Goal: Transaction & Acquisition: Purchase product/service

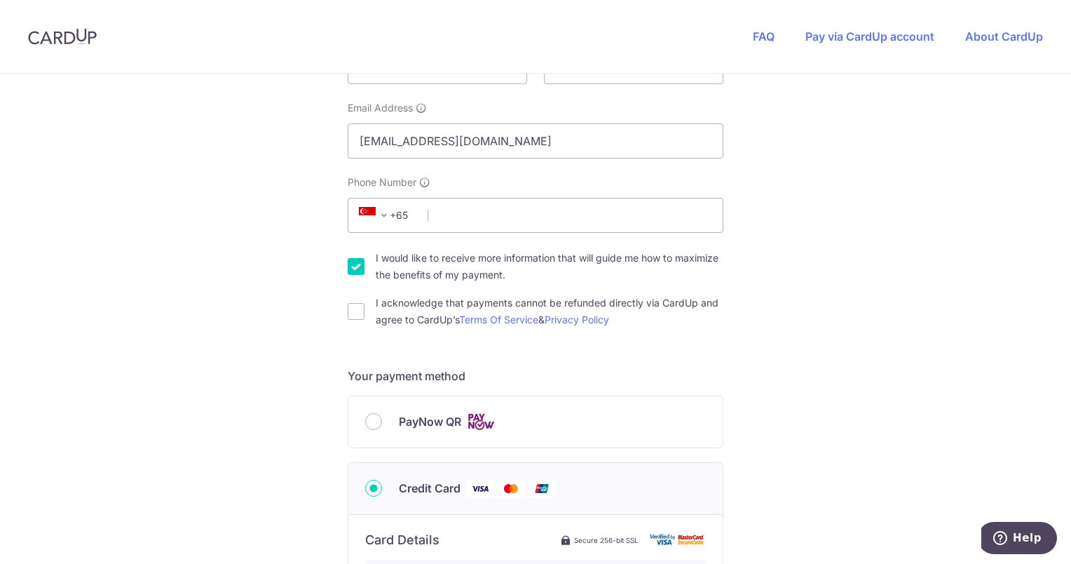
scroll to position [175, 0]
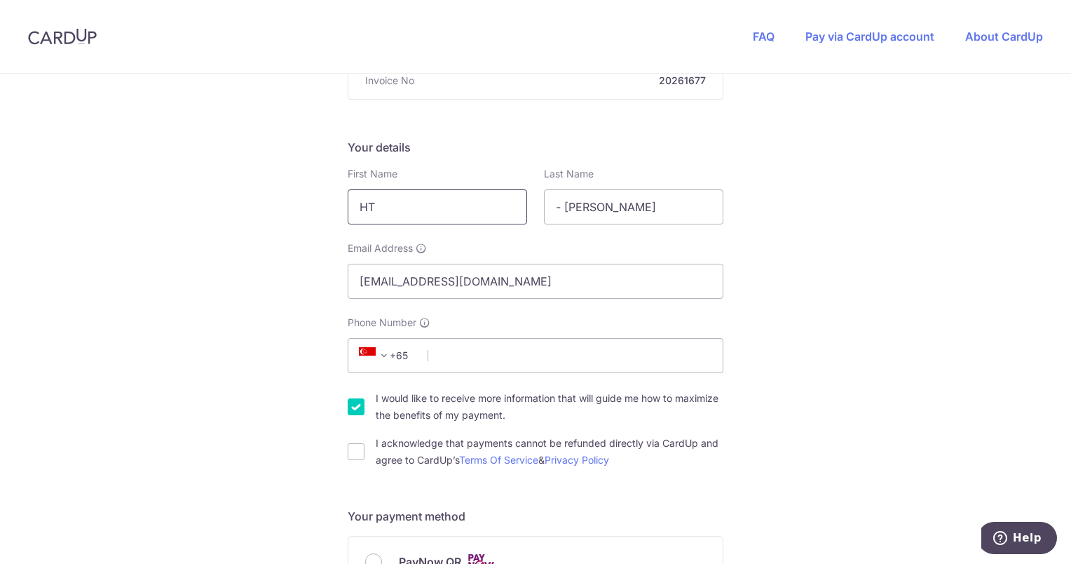
click at [426, 213] on input "HT" at bounding box center [437, 206] width 179 height 35
type input "[PERSON_NAME]"
type input "Sim"
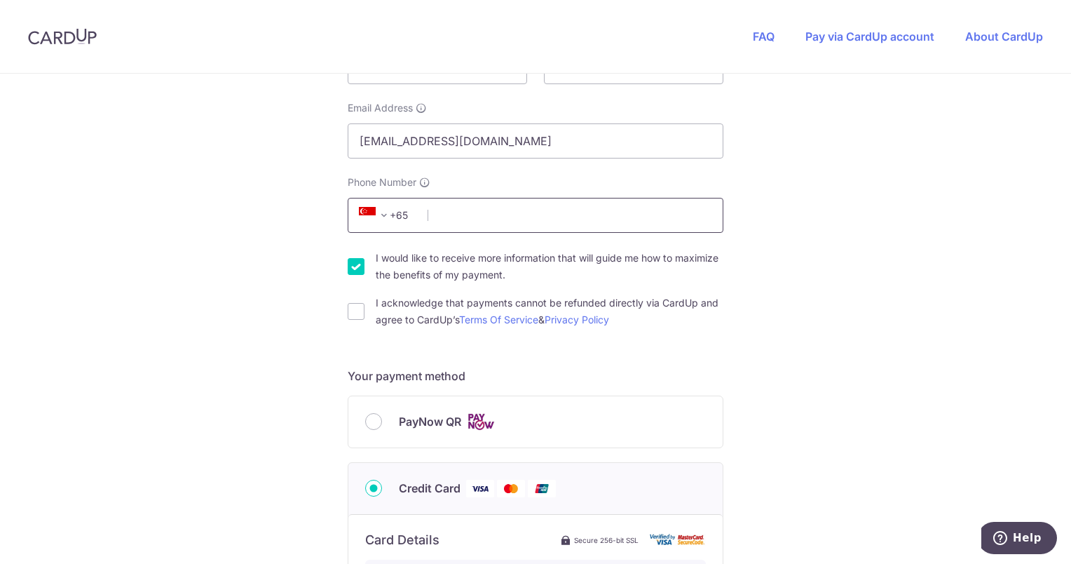
click at [530, 220] on input "Phone Number" at bounding box center [536, 215] width 376 height 35
type input "97543138"
click at [873, 270] on div "You are paying Sureclean Pte Ltd Sureclean Pte Ltd uses CardUp to accept paymen…" at bounding box center [535, 443] width 1071 height 1368
click at [348, 268] on input "I would like to receive more information that will guide me how to maximize the…" at bounding box center [356, 266] width 17 height 17
checkbox input "false"
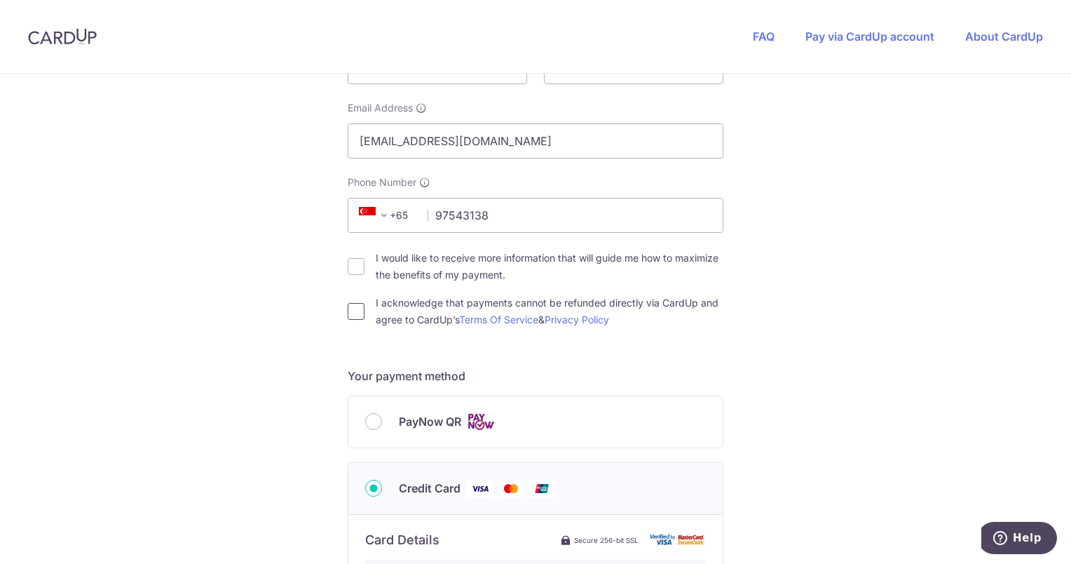
click at [353, 309] on input "I acknowledge that payments cannot be refunded directly via CardUp and agree to…" at bounding box center [356, 311] width 17 height 17
checkbox input "true"
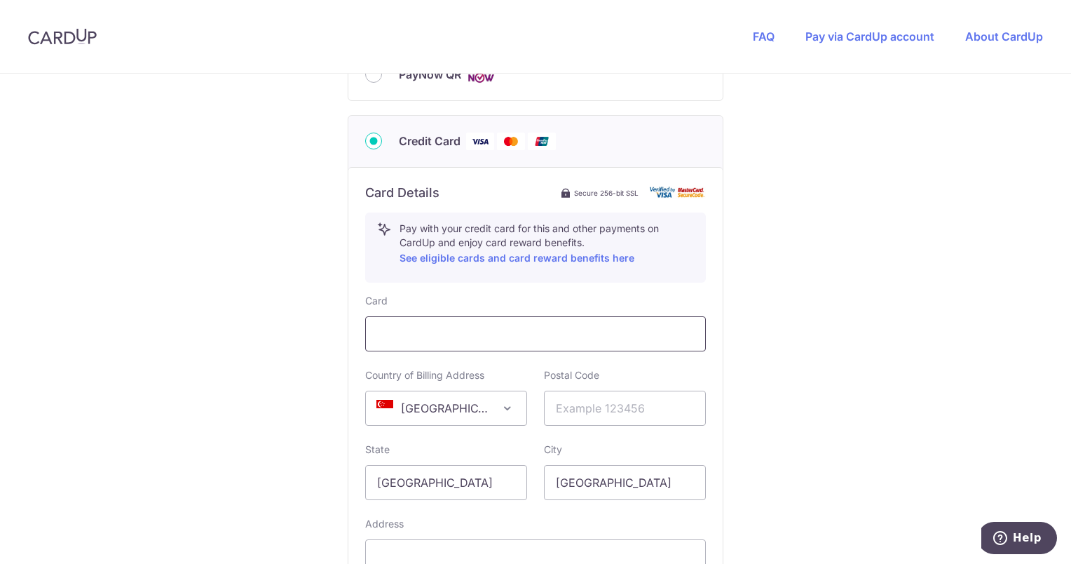
scroll to position [665, 0]
click at [611, 410] on input "text" at bounding box center [625, 404] width 162 height 35
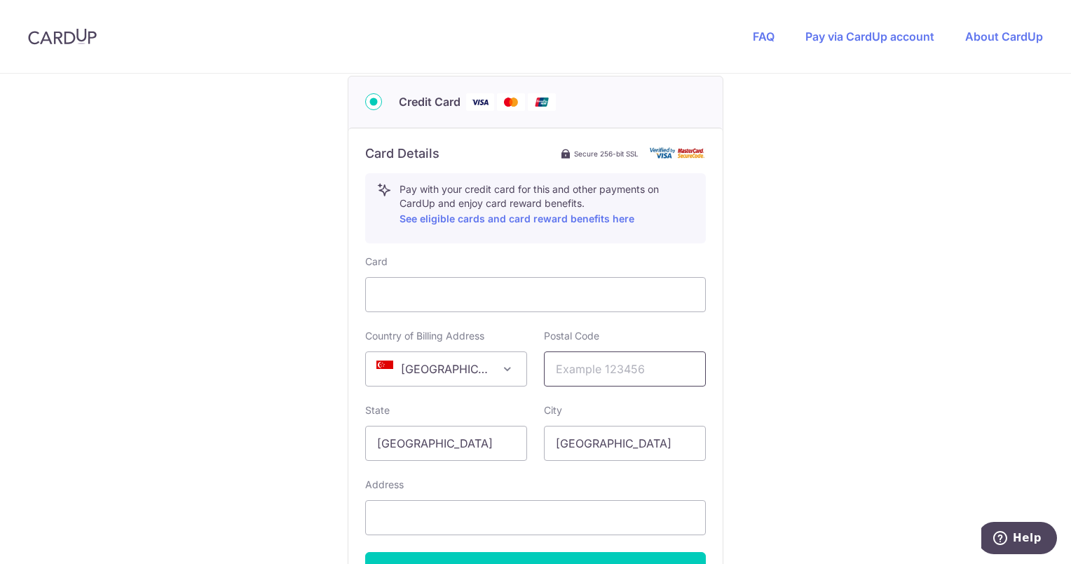
scroll to position [707, 0]
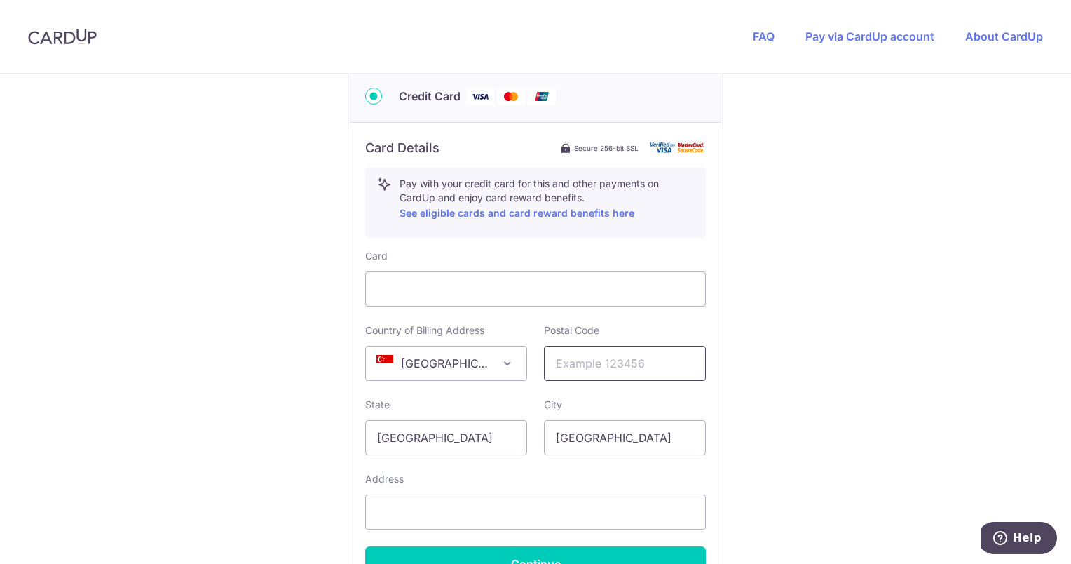
click at [615, 365] on input "text" at bounding box center [625, 363] width 162 height 35
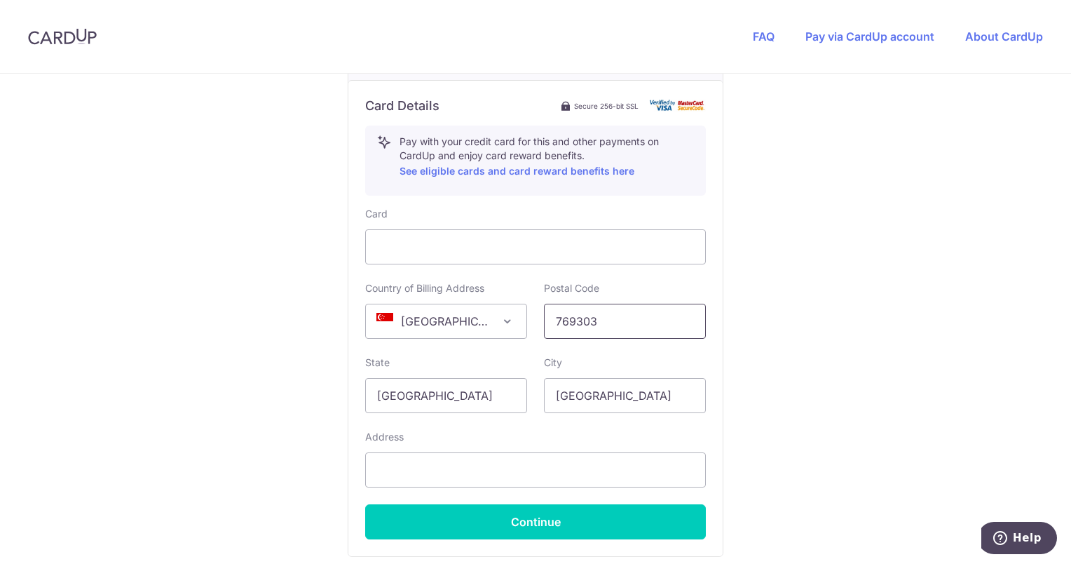
scroll to position [749, 0]
type input "769303"
click at [451, 461] on input "text" at bounding box center [535, 468] width 341 height 35
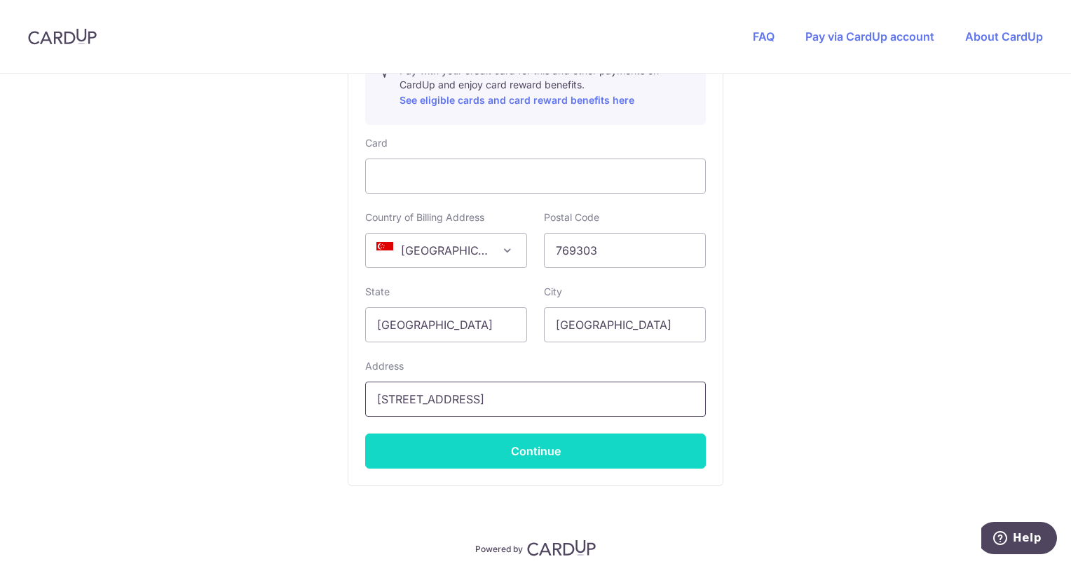
type input "[STREET_ADDRESS]"
click at [479, 453] on button "Continue" at bounding box center [535, 450] width 341 height 35
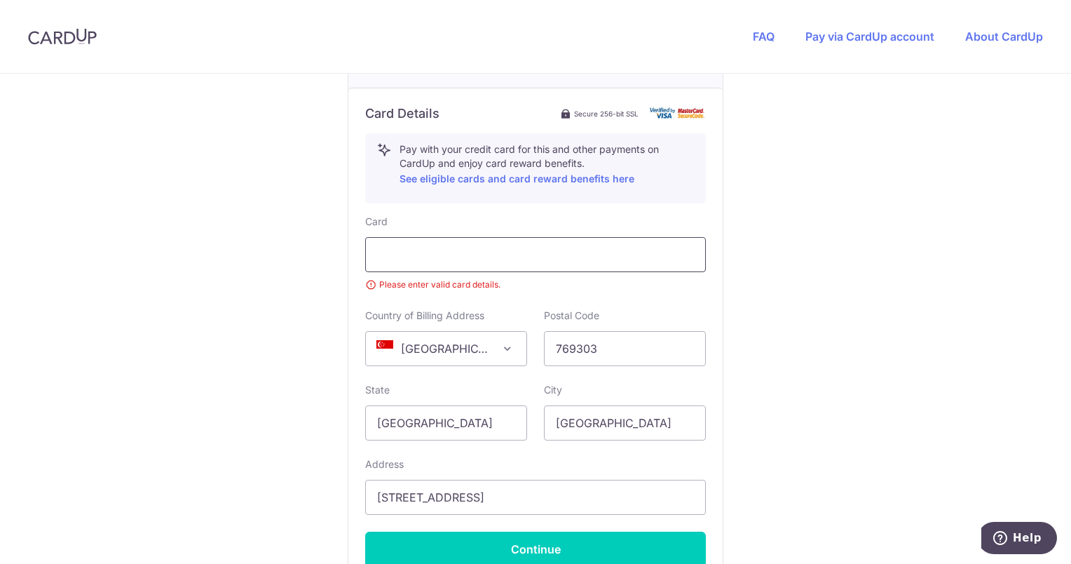
scroll to position [737, 0]
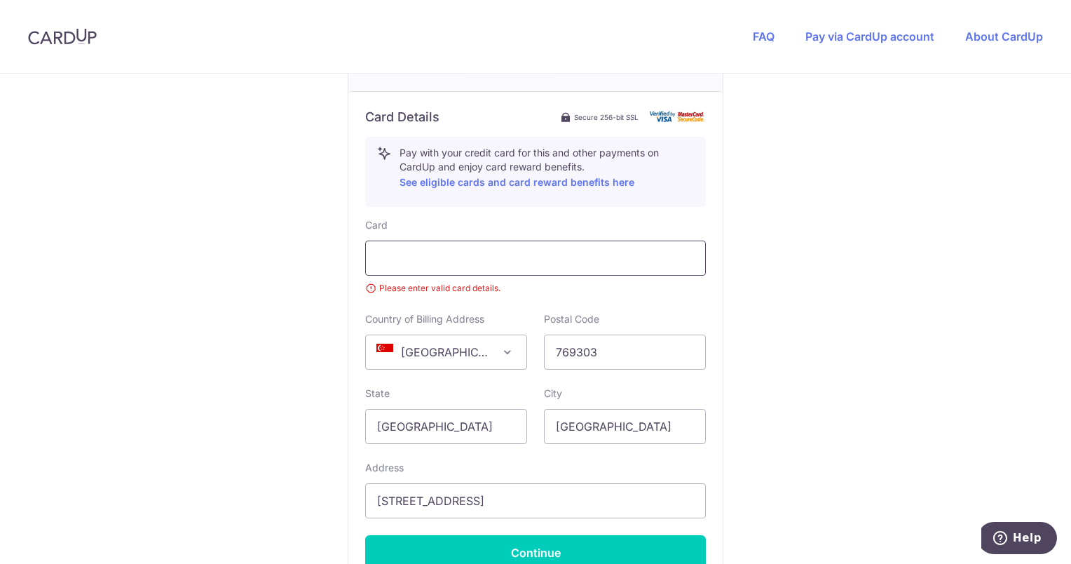
click at [621, 268] on div at bounding box center [535, 257] width 341 height 35
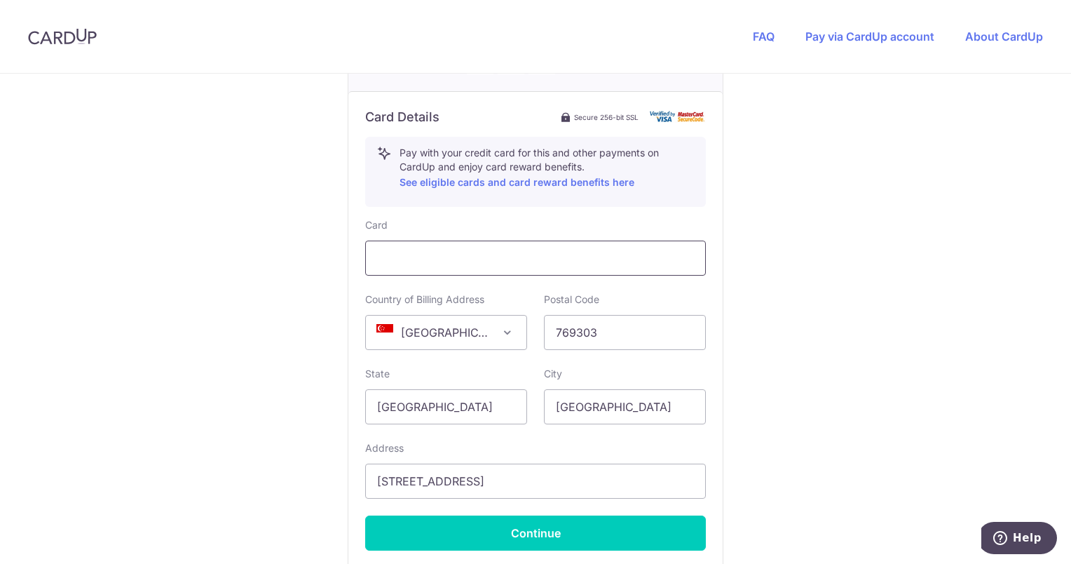
scroll to position [794, 0]
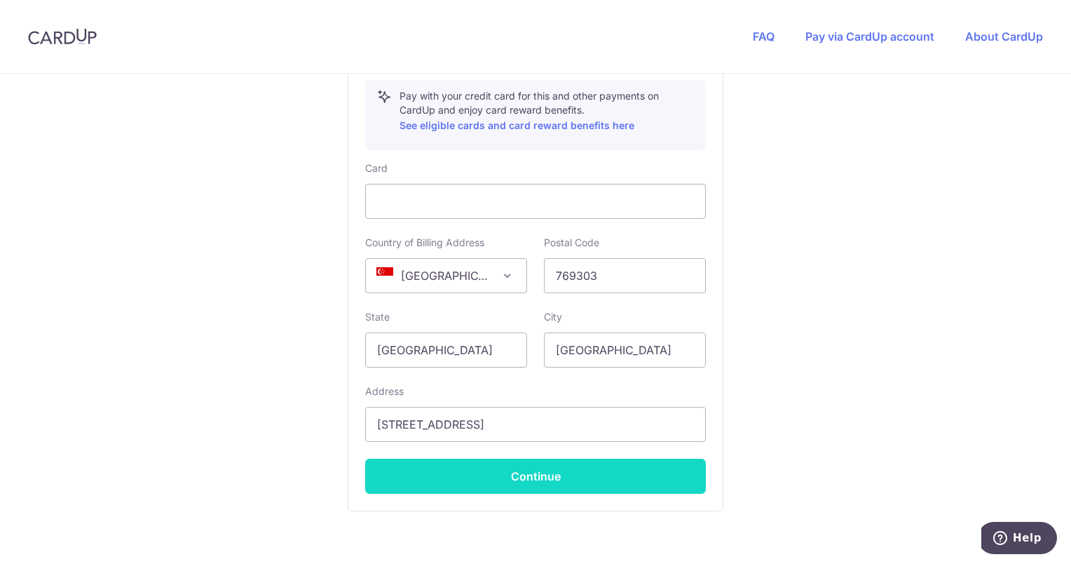
click at [627, 477] on button "Continue" at bounding box center [535, 475] width 341 height 35
type input "**** 7482"
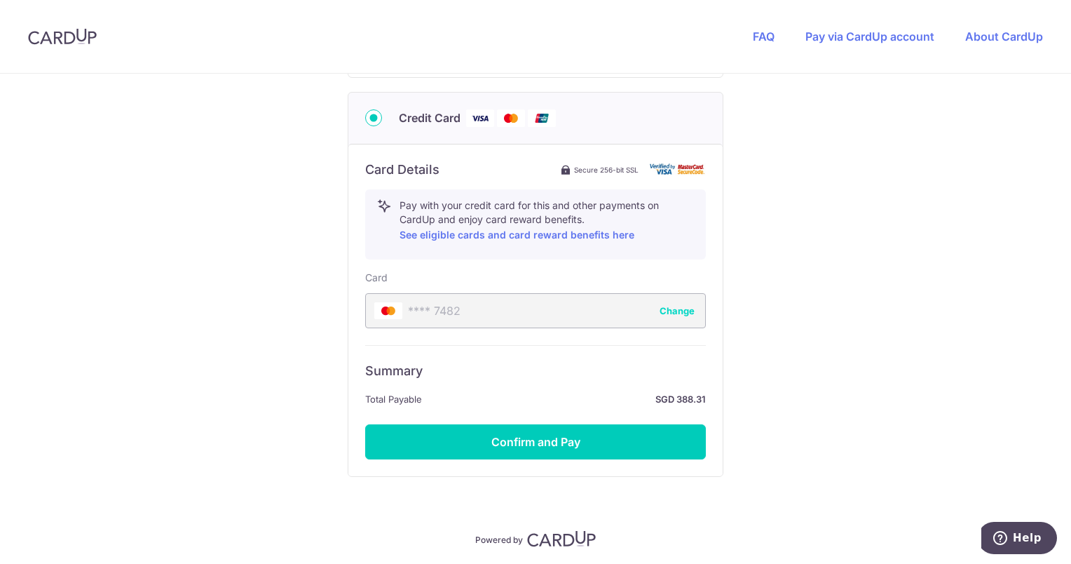
scroll to position [688, 0]
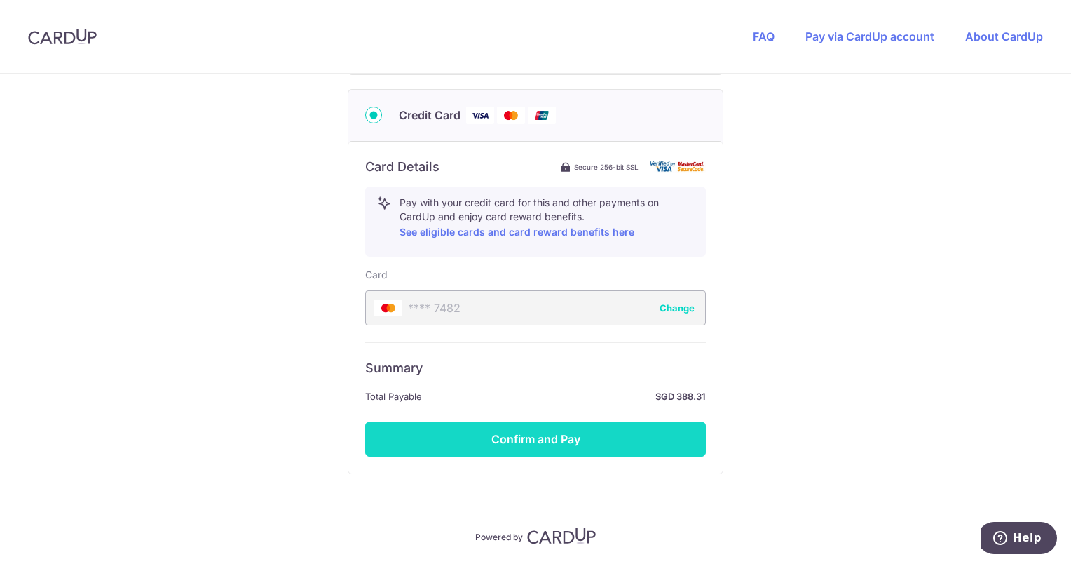
click at [510, 428] on button "Confirm and Pay" at bounding box center [535, 438] width 341 height 35
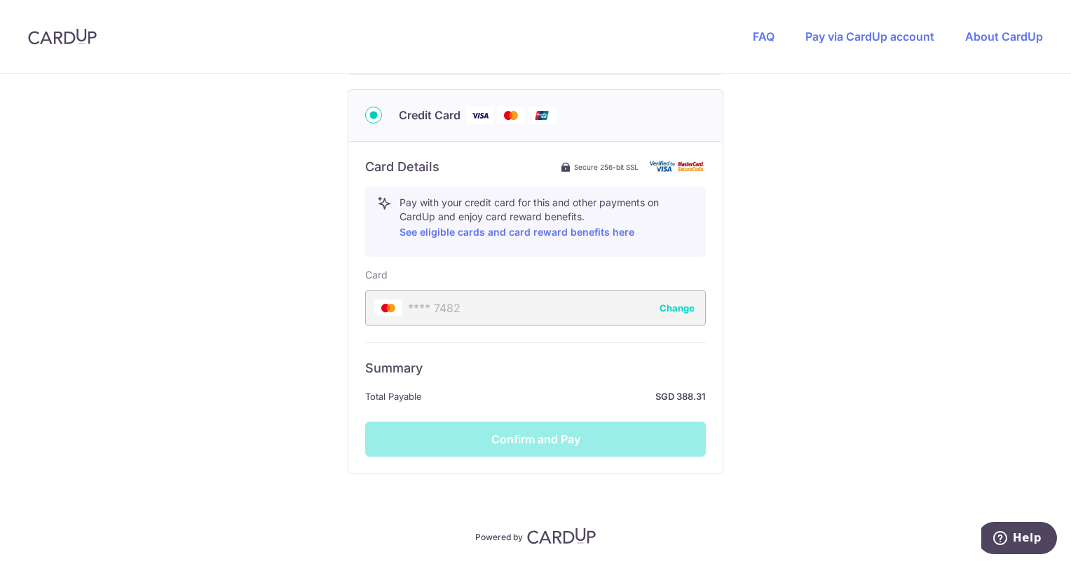
click at [538, 421] on div "Summary Total Payable SGD 388.31 Confirm and Pay" at bounding box center [535, 399] width 341 height 114
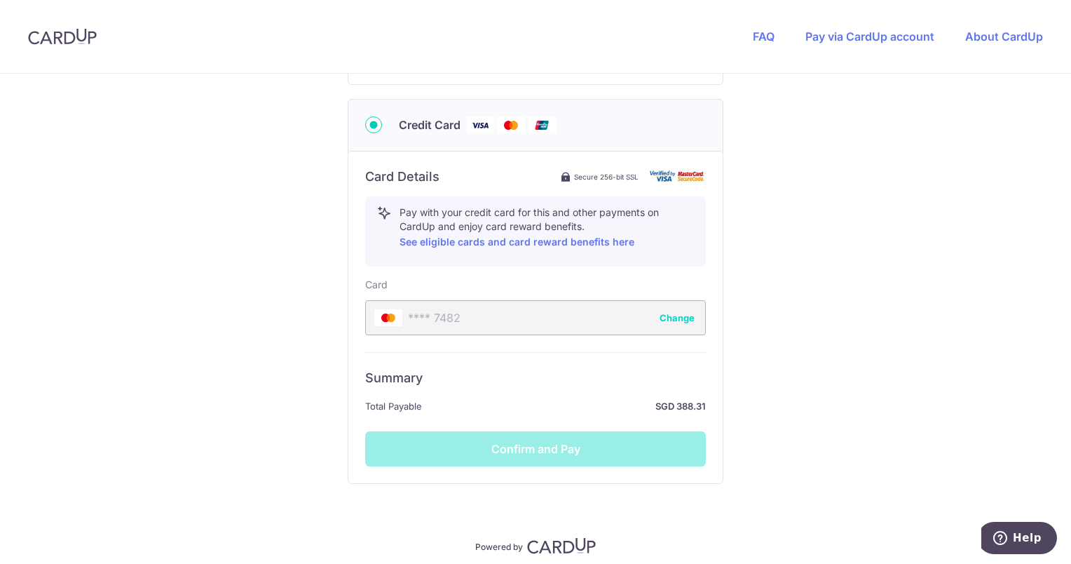
scroll to position [690, 0]
